Goal: Navigation & Orientation: Find specific page/section

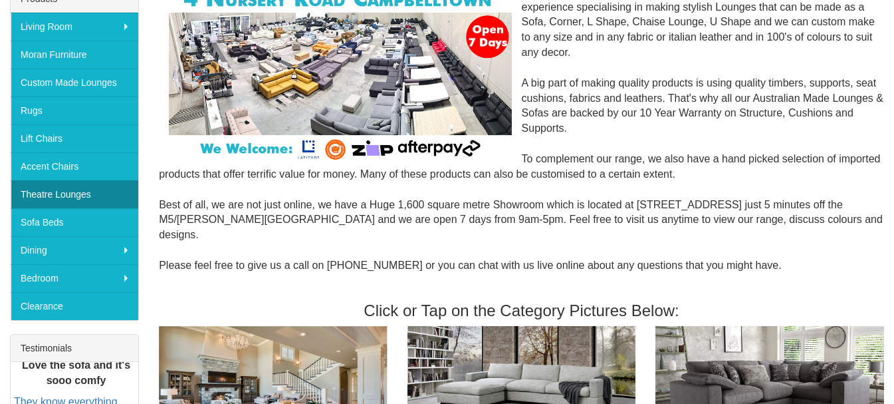
scroll to position [199, 0]
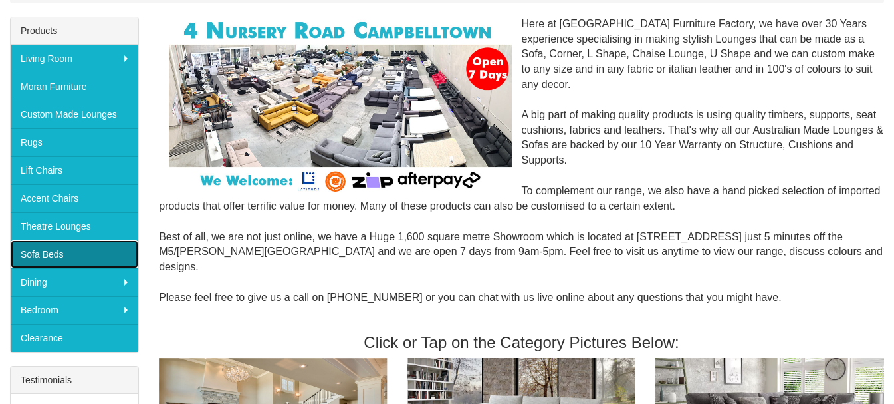
click at [63, 252] on link "Sofa Beds" at bounding box center [75, 254] width 128 height 28
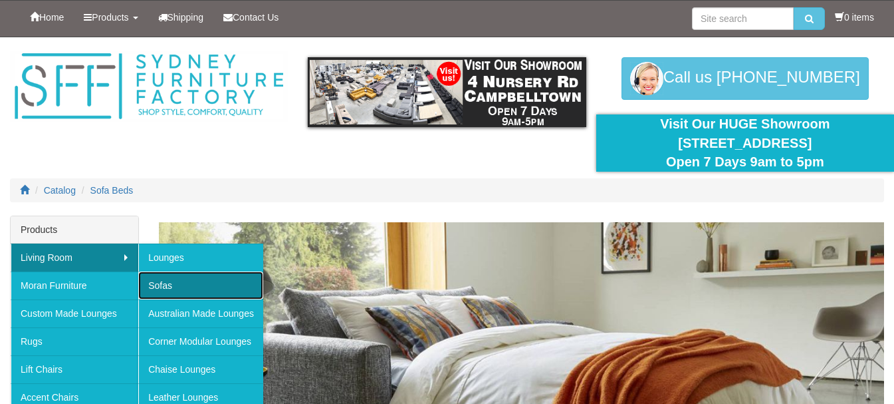
click at [163, 287] on link "Sofas" at bounding box center [200, 285] width 125 height 28
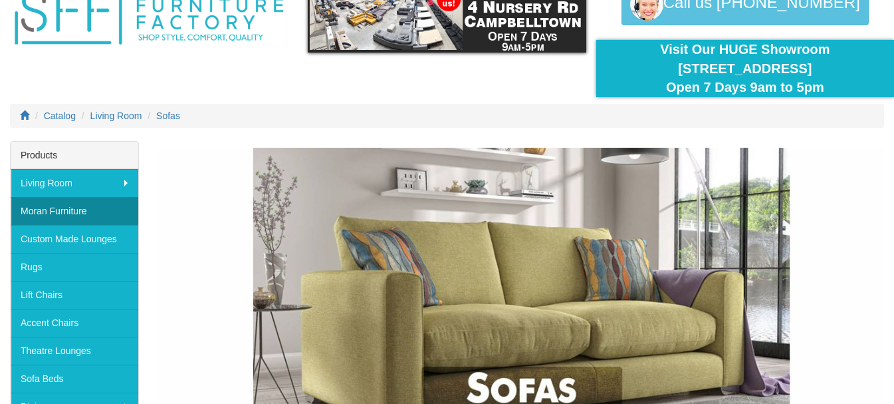
scroll to position [133, 0]
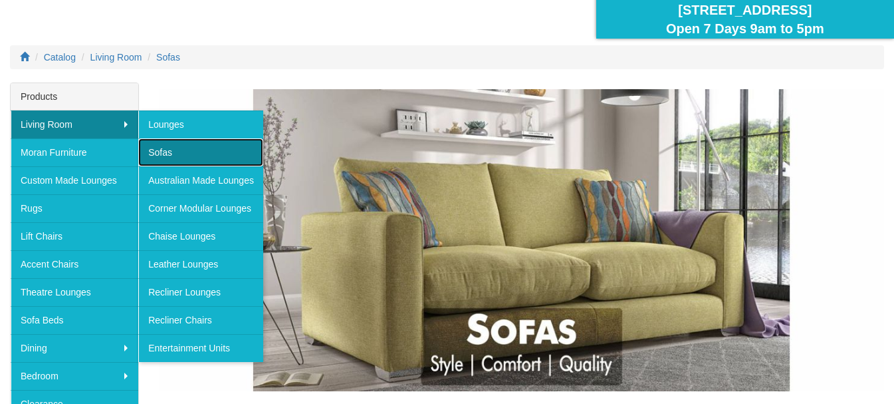
click at [158, 150] on link "Sofas" at bounding box center [200, 152] width 125 height 28
